Goal: Check status: Check status

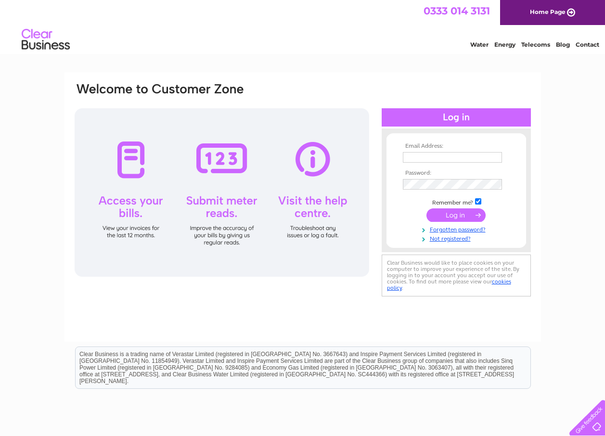
type input "[EMAIL_ADDRESS][DOMAIN_NAME]"
click at [448, 211] on input "submit" at bounding box center [455, 214] width 59 height 13
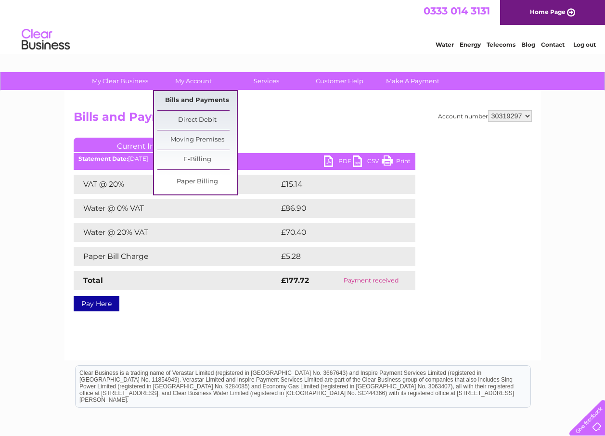
click at [202, 102] on link "Bills and Payments" at bounding box center [196, 100] width 79 height 19
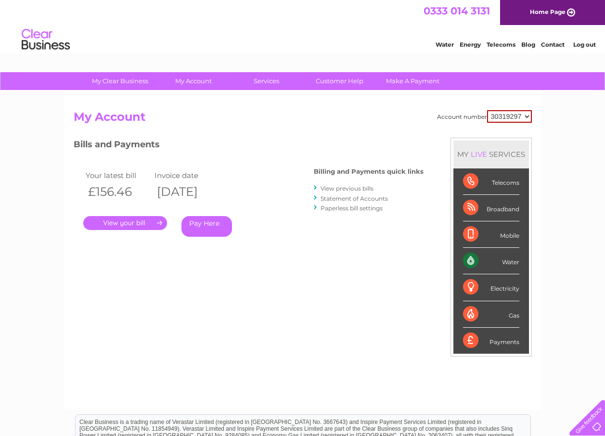
click at [137, 224] on link "." at bounding box center [125, 223] width 84 height 14
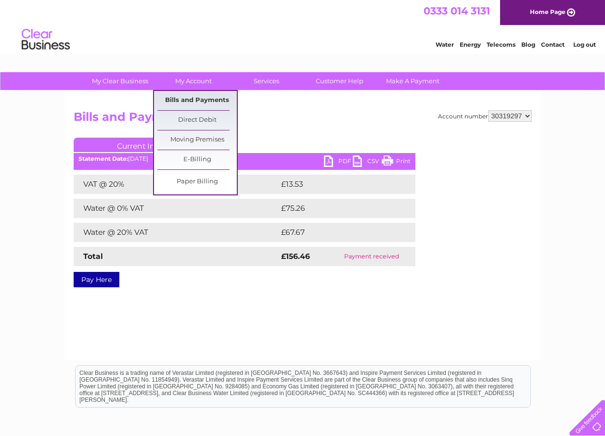
click at [190, 98] on link "Bills and Payments" at bounding box center [196, 100] width 79 height 19
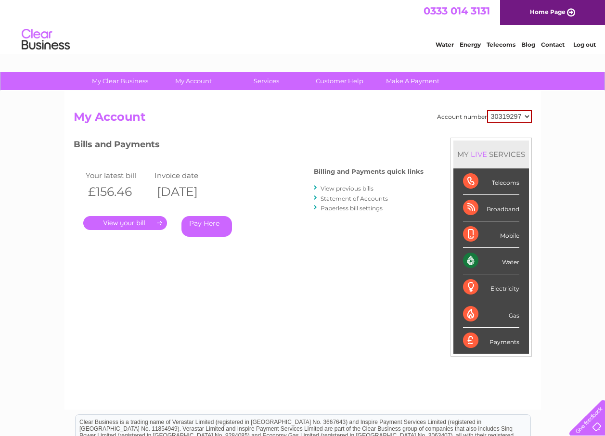
click at [342, 197] on link "Statement of Accounts" at bounding box center [354, 198] width 67 height 7
